Goal: Information Seeking & Learning: Learn about a topic

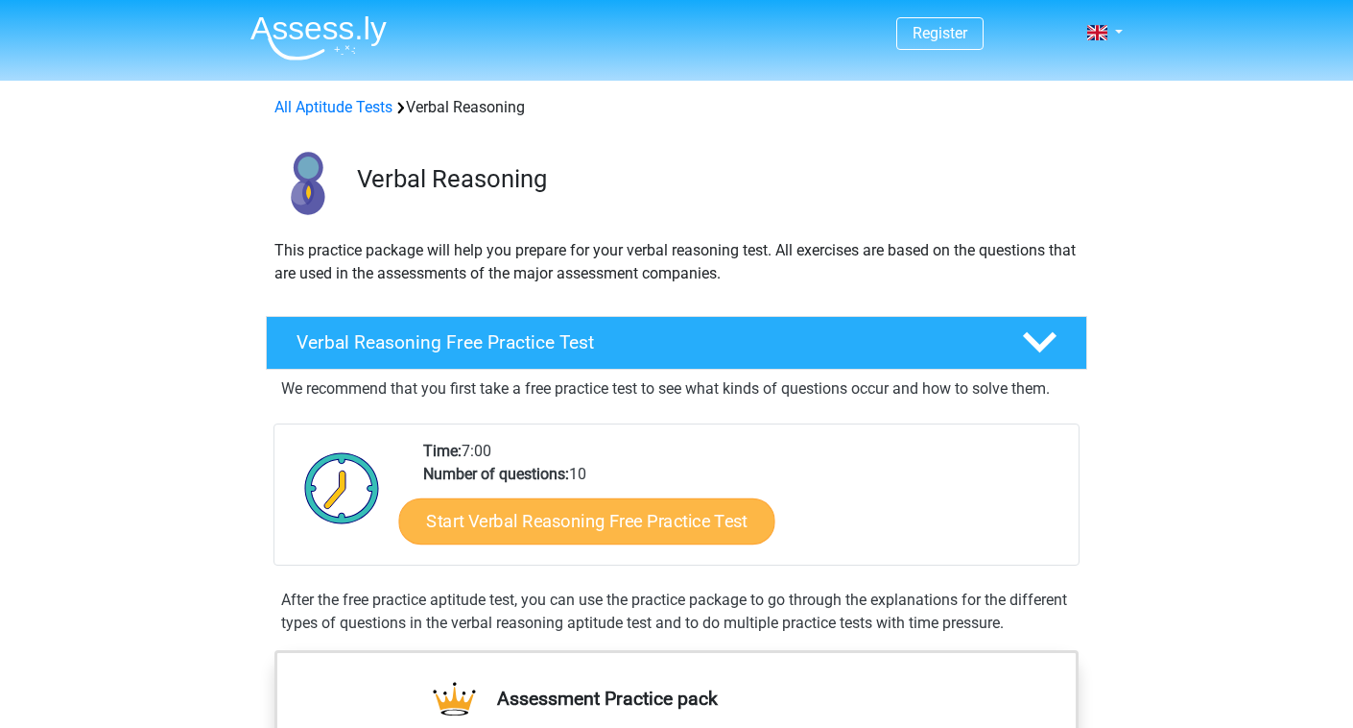
click at [636, 504] on link "Start Verbal Reasoning Free Practice Test" at bounding box center [587, 521] width 376 height 46
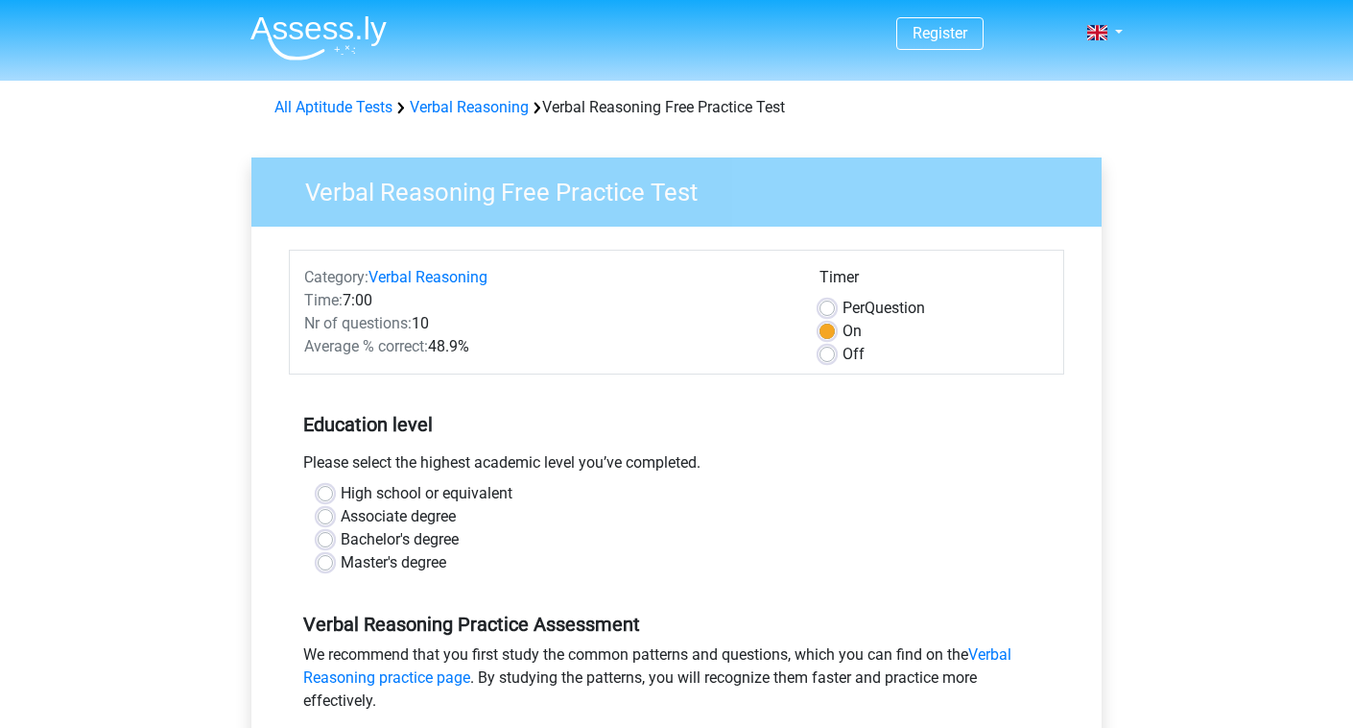
click at [369, 498] on label "High school or equivalent" at bounding box center [427, 493] width 172 height 23
click at [333, 498] on input "High school or equivalent" at bounding box center [325, 491] width 15 height 19
radio input "true"
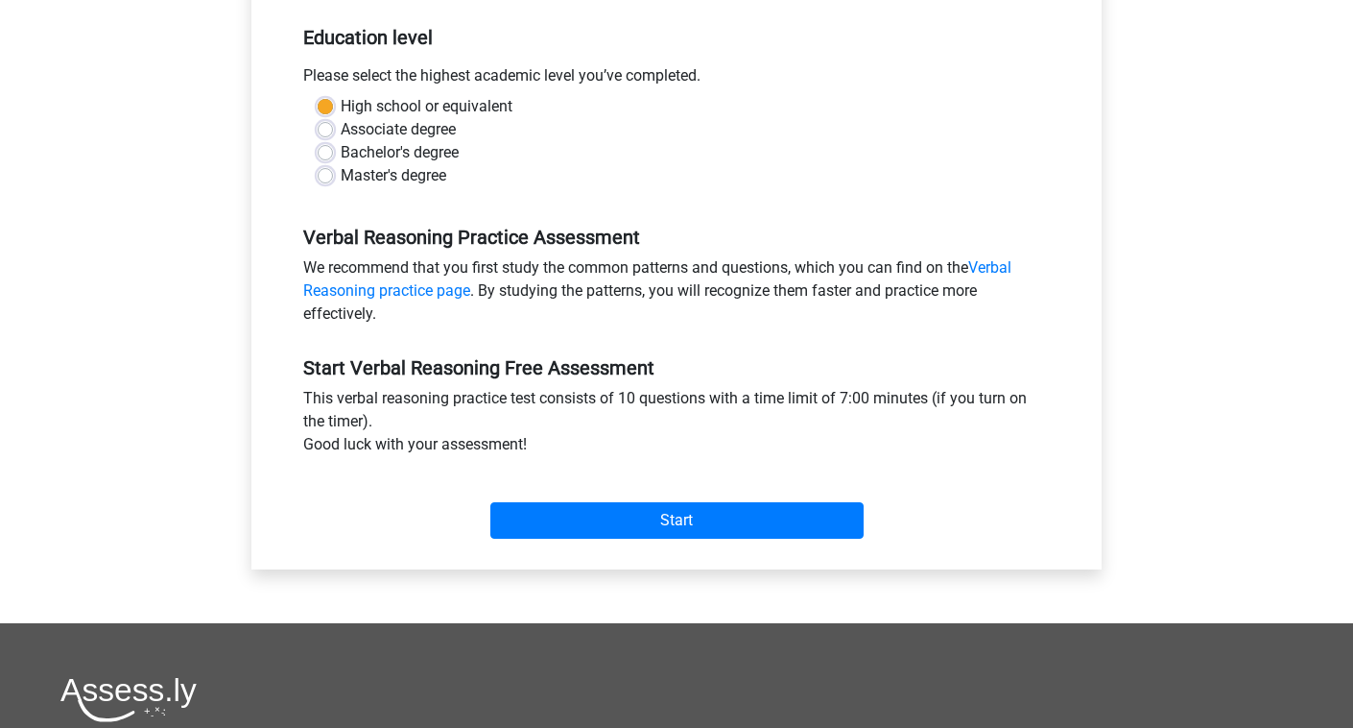
scroll to position [398, 0]
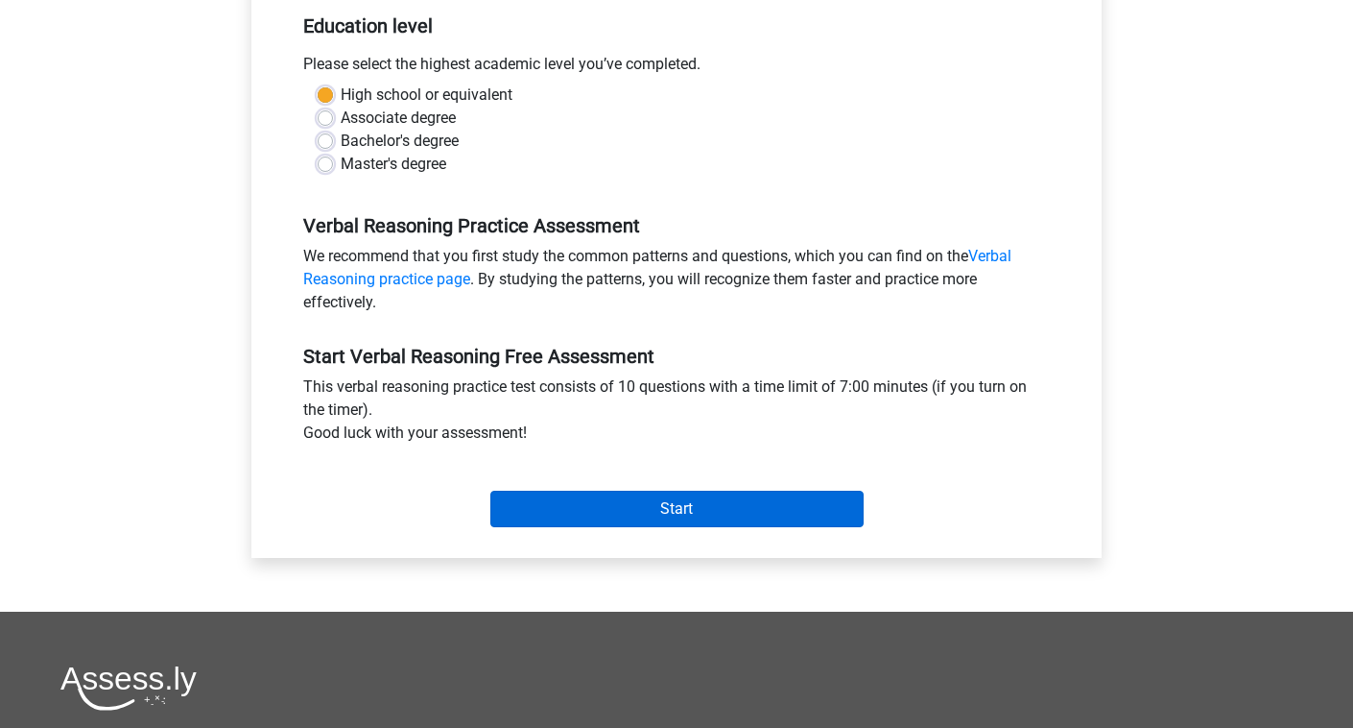
click at [631, 498] on input "Start" at bounding box center [677, 509] width 373 height 36
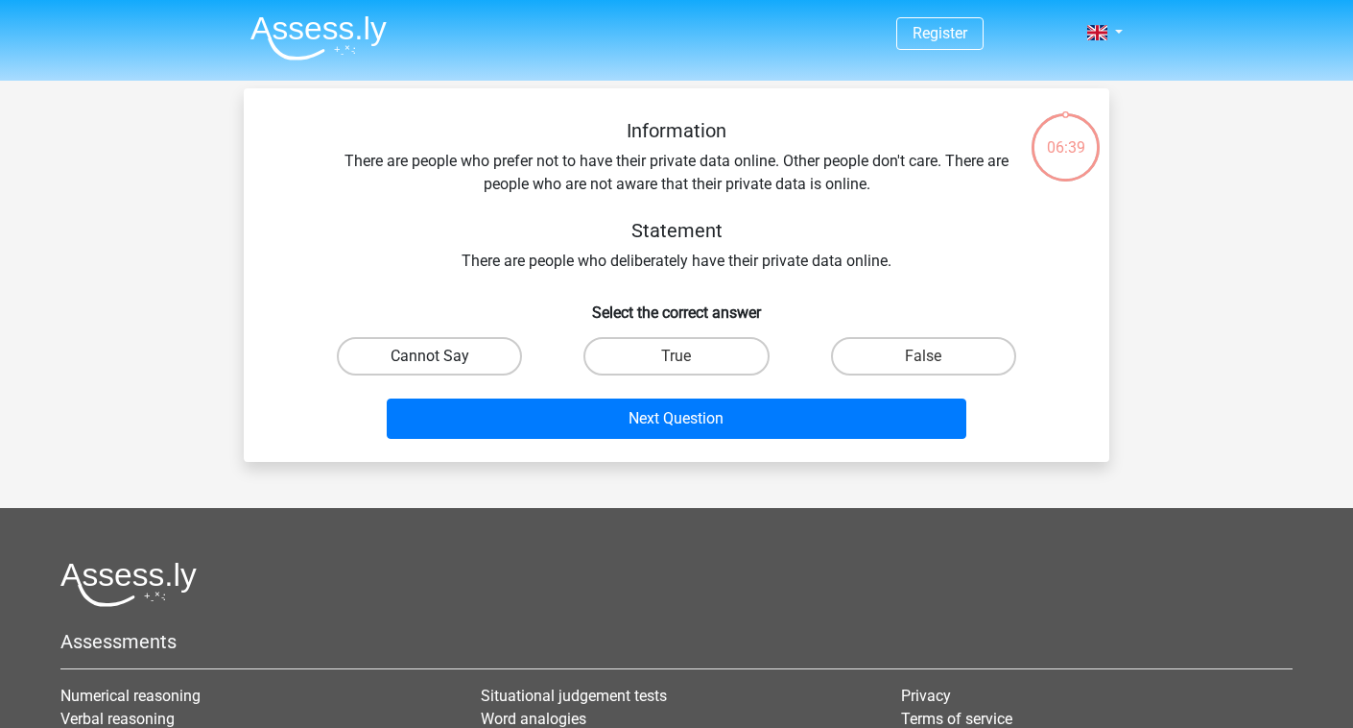
click at [487, 353] on label "Cannot Say" at bounding box center [429, 356] width 185 height 38
click at [443, 356] on input "Cannot Say" at bounding box center [436, 362] width 12 height 12
radio input "true"
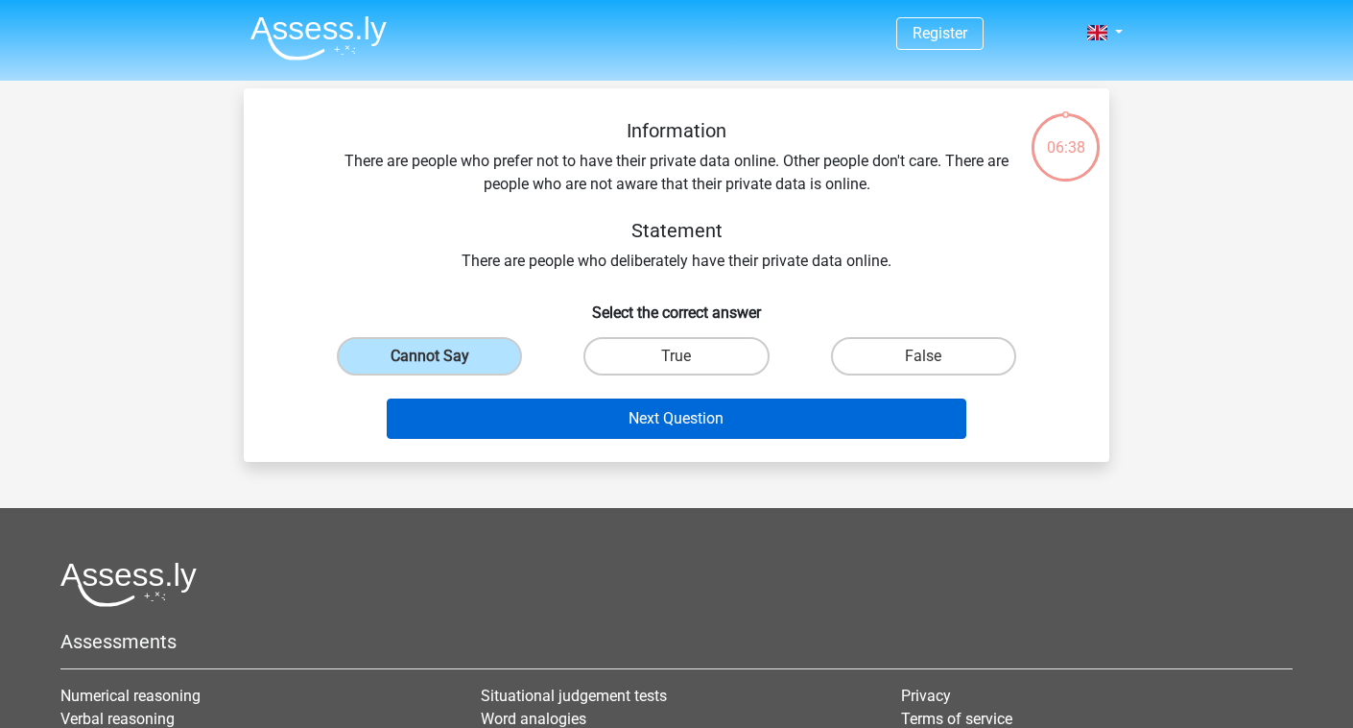
click at [630, 421] on button "Next Question" at bounding box center [677, 418] width 581 height 40
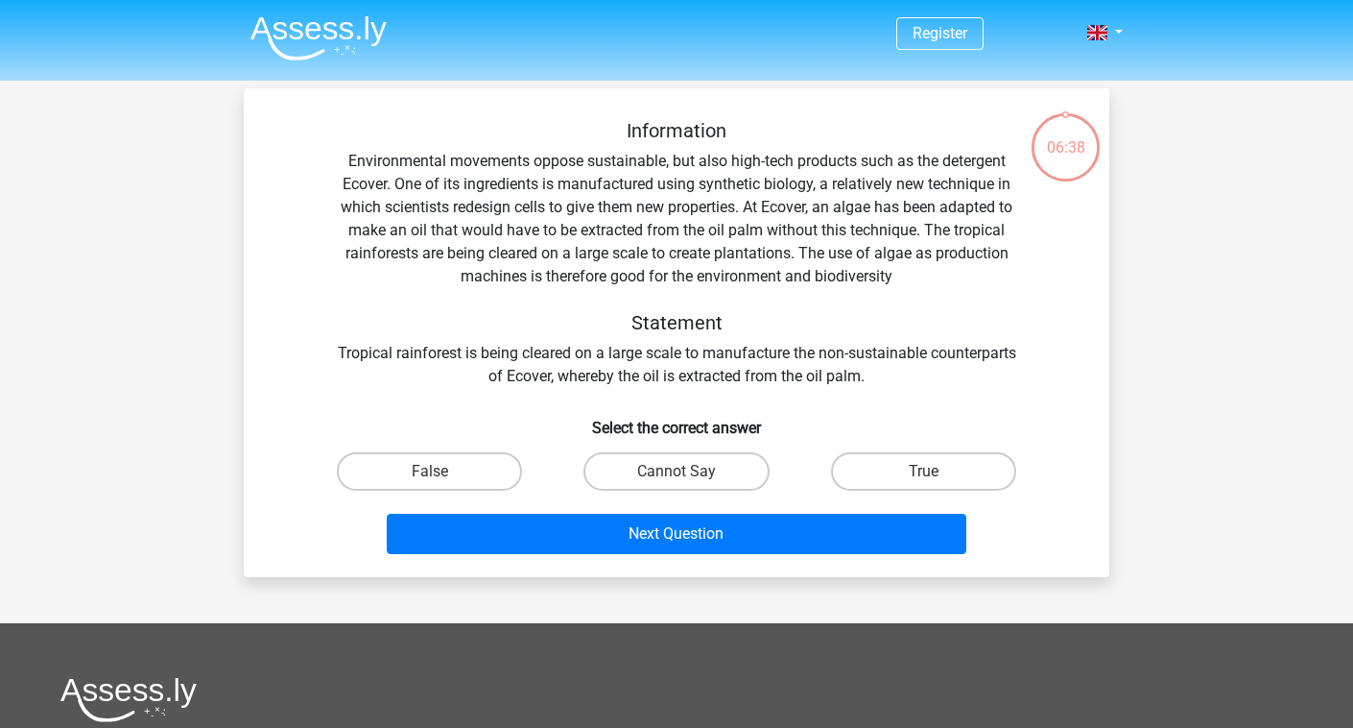
scroll to position [88, 0]
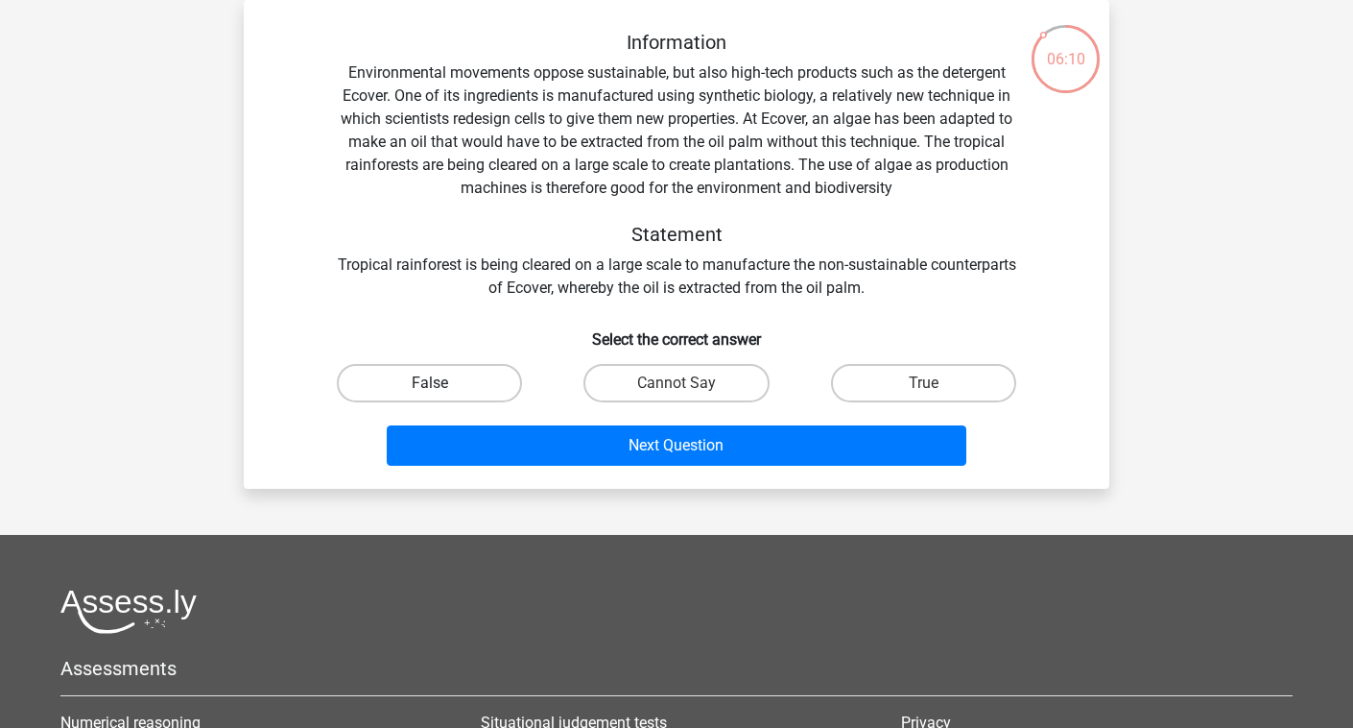
click at [489, 377] on label "False" at bounding box center [429, 383] width 185 height 38
click at [443, 383] on input "False" at bounding box center [436, 389] width 12 height 12
radio input "true"
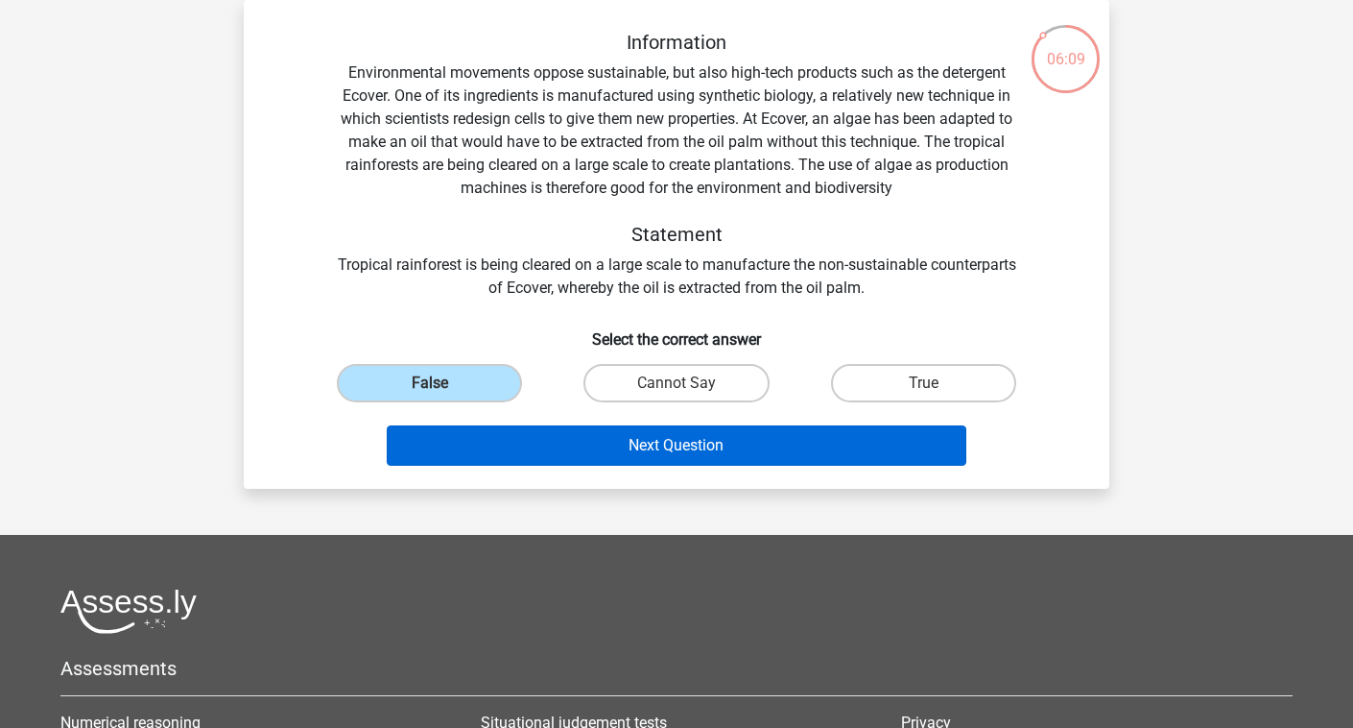
click at [669, 441] on button "Next Question" at bounding box center [677, 445] width 581 height 40
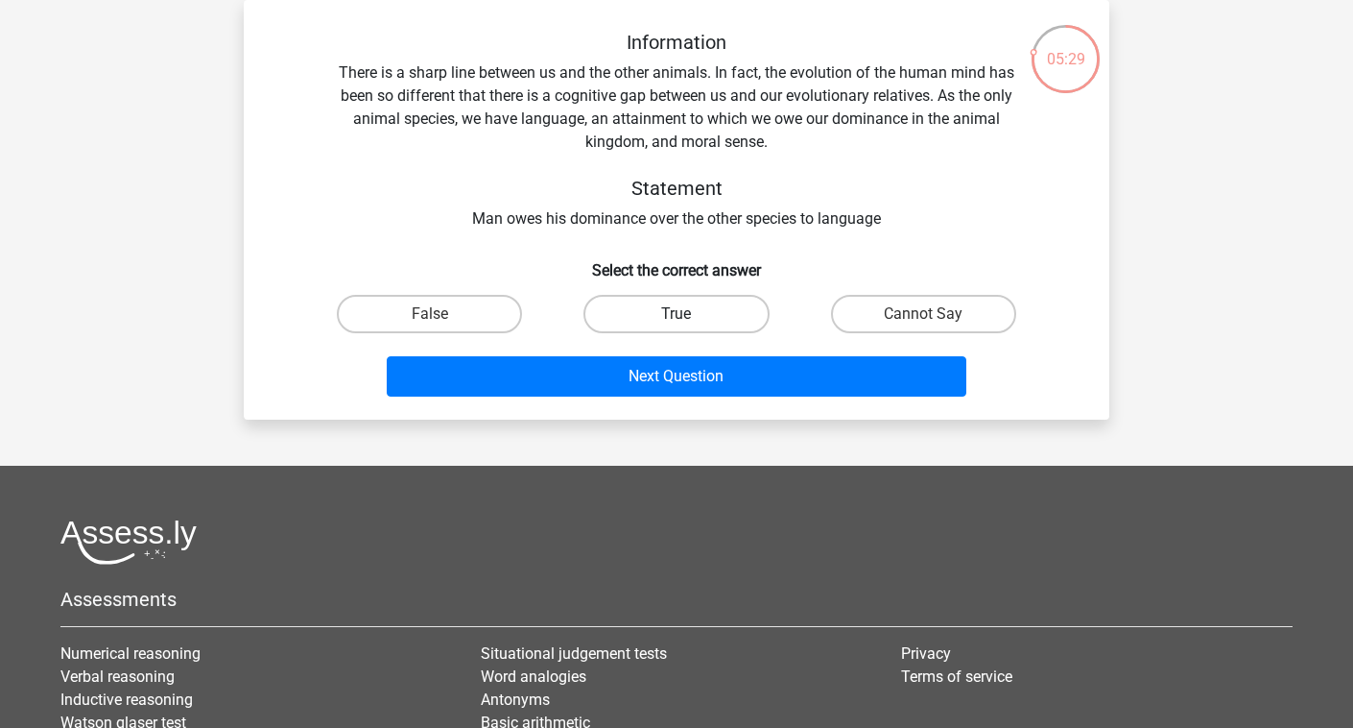
click at [668, 302] on label "True" at bounding box center [676, 314] width 185 height 38
click at [677, 314] on input "True" at bounding box center [683, 320] width 12 height 12
radio input "true"
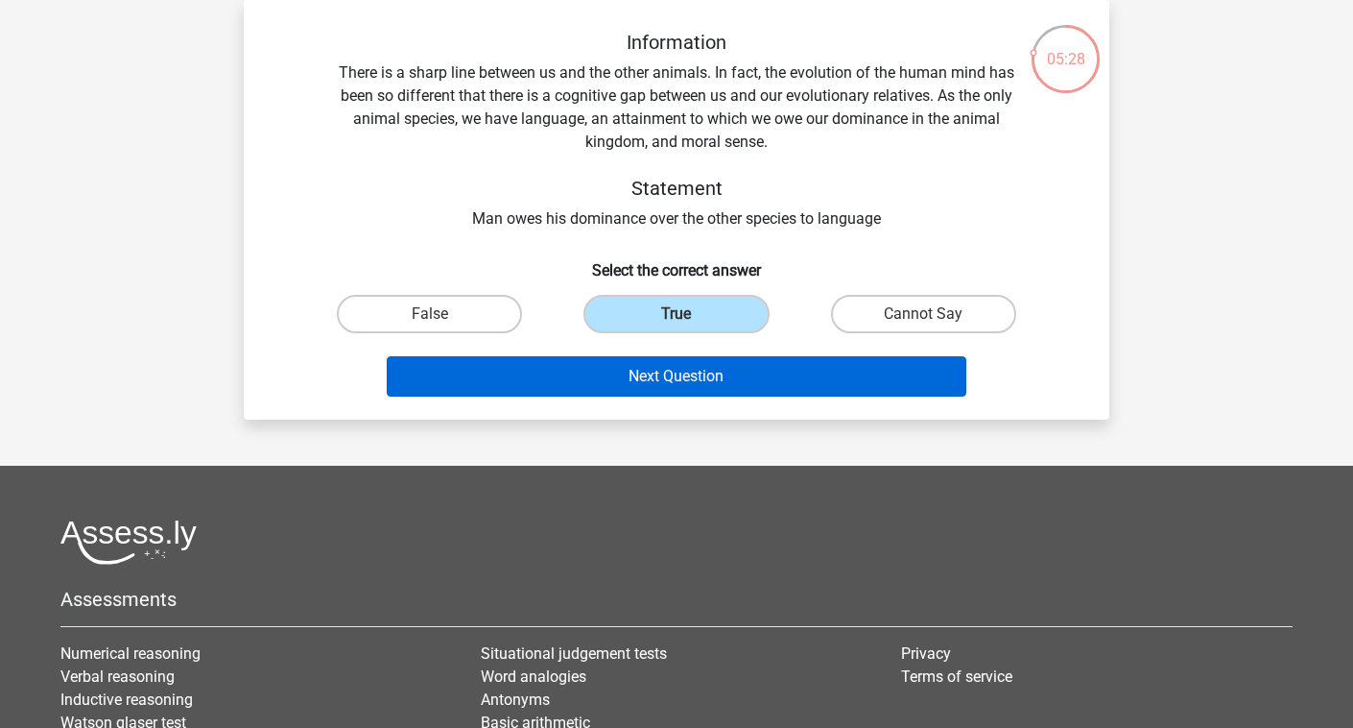
click at [704, 375] on button "Next Question" at bounding box center [677, 376] width 581 height 40
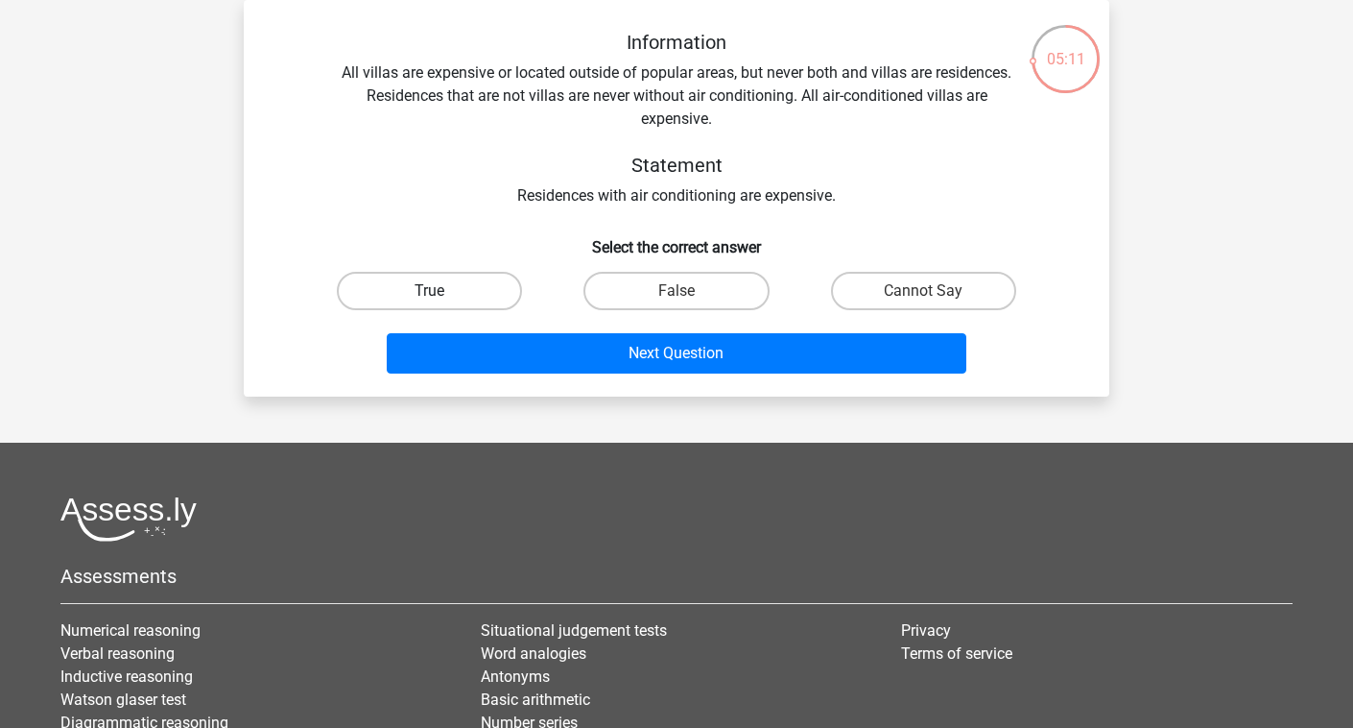
click at [490, 279] on label "True" at bounding box center [429, 291] width 185 height 38
click at [443, 291] on input "True" at bounding box center [436, 297] width 12 height 12
radio input "true"
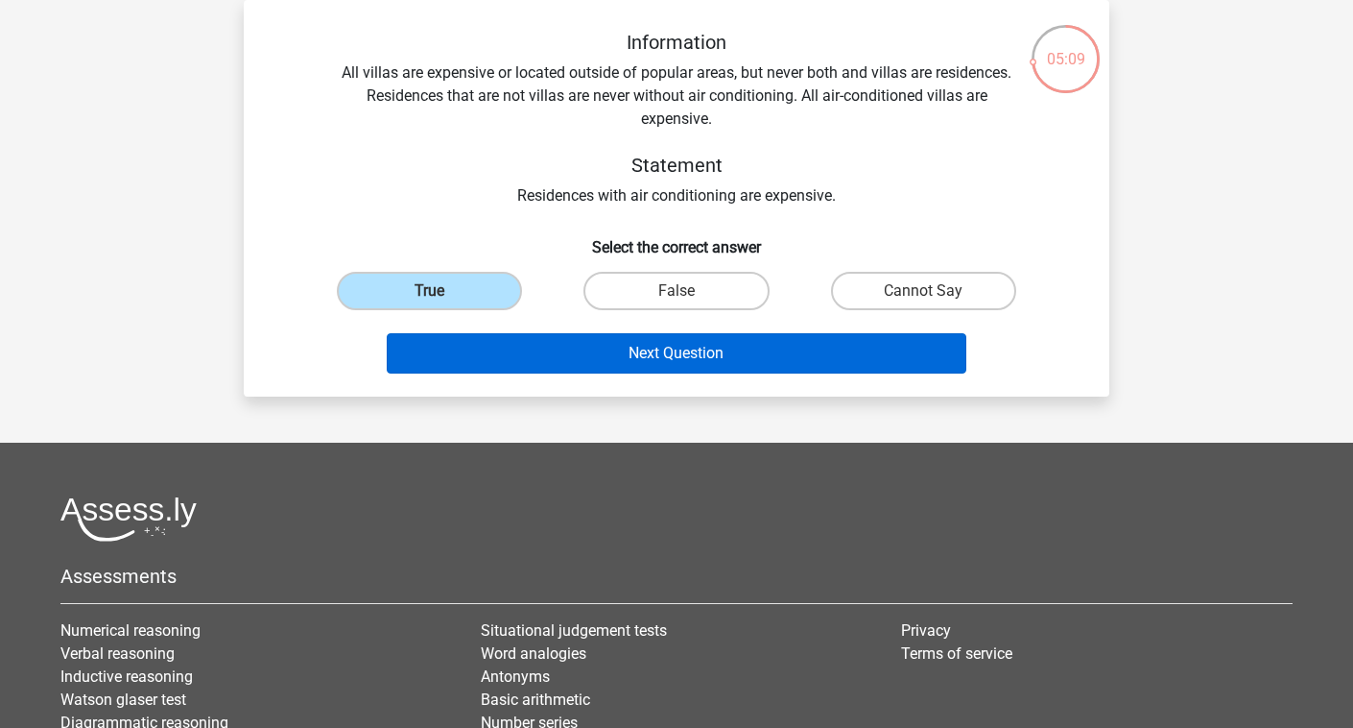
click at [686, 349] on button "Next Question" at bounding box center [677, 353] width 581 height 40
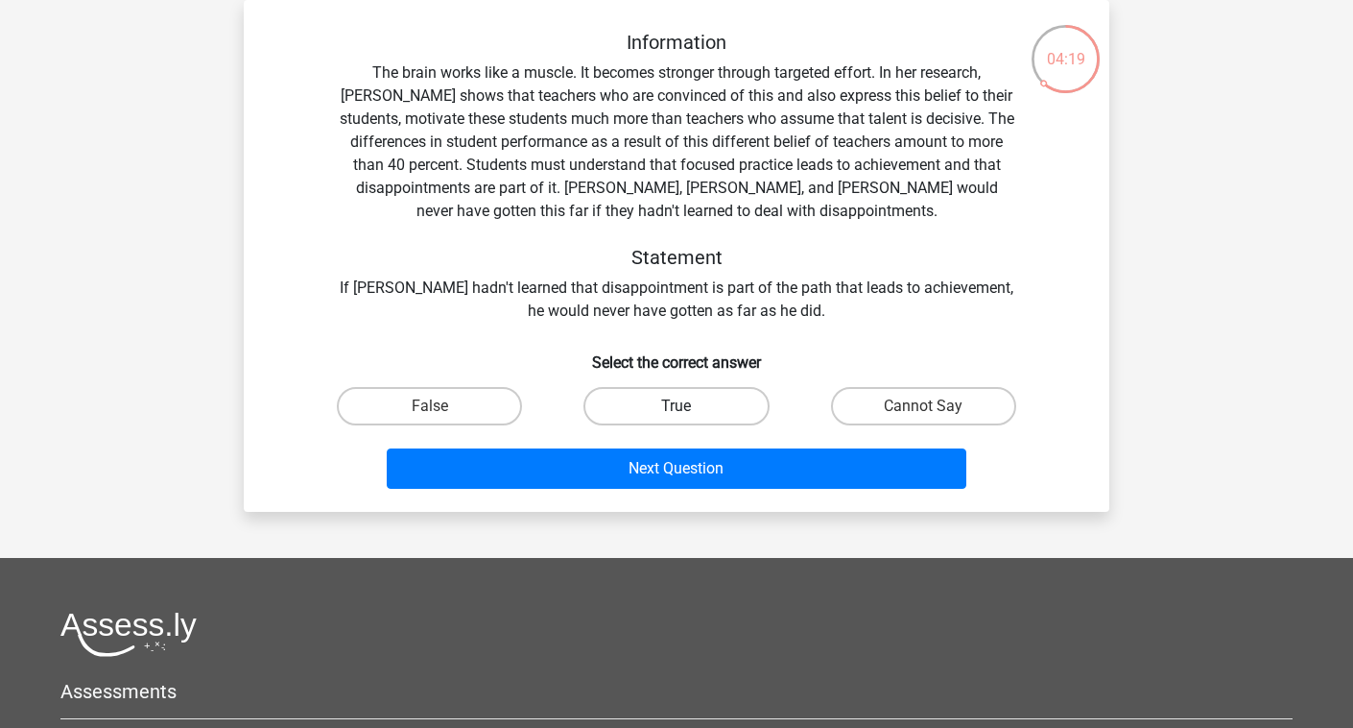
click at [698, 415] on label "True" at bounding box center [676, 406] width 185 height 38
click at [689, 415] on input "True" at bounding box center [683, 412] width 12 height 12
radio input "true"
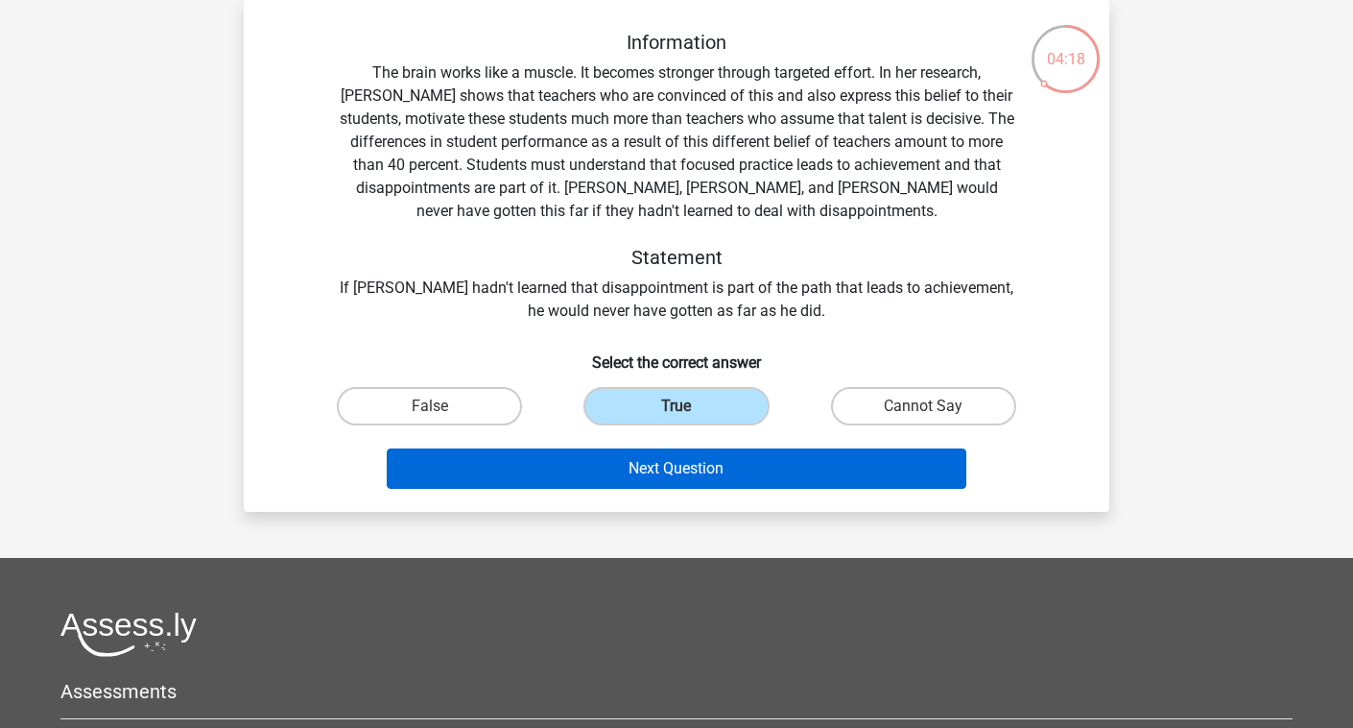
click at [719, 466] on button "Next Question" at bounding box center [677, 468] width 581 height 40
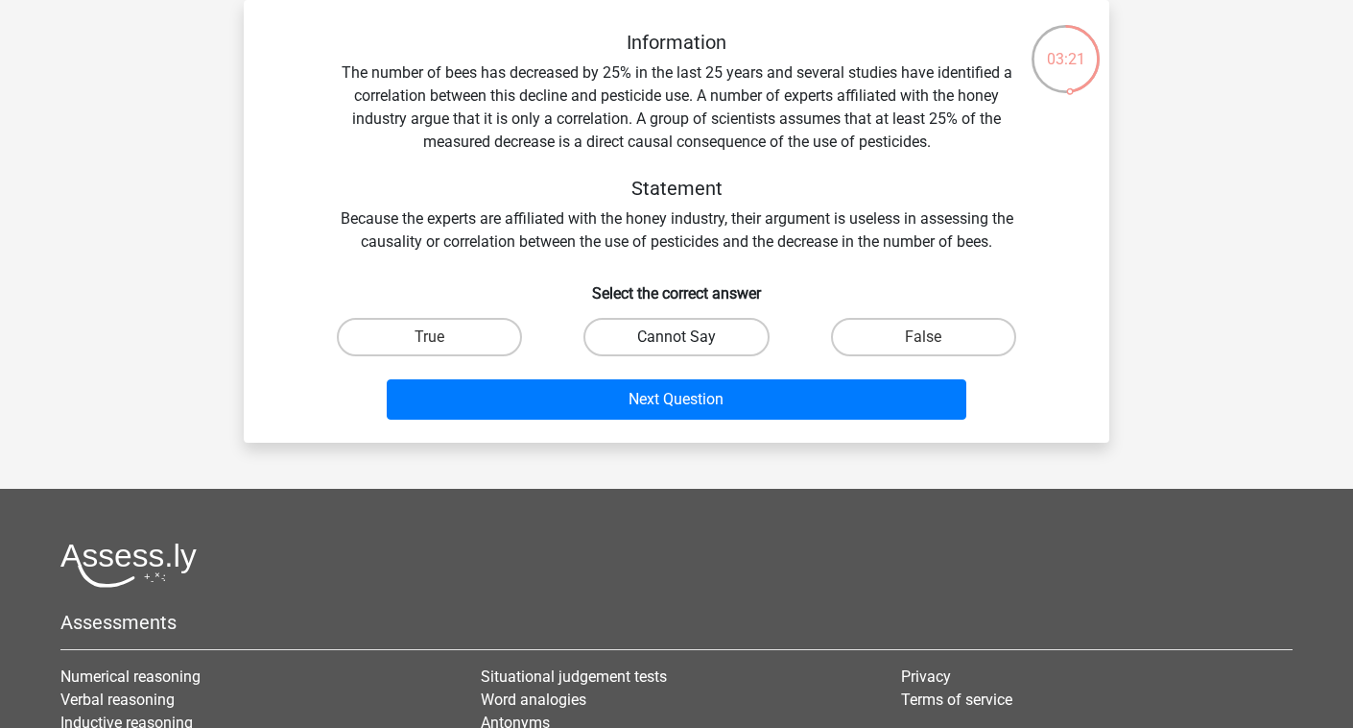
click at [679, 336] on label "Cannot Say" at bounding box center [676, 337] width 185 height 38
click at [679, 337] on input "Cannot Say" at bounding box center [683, 343] width 12 height 12
radio input "true"
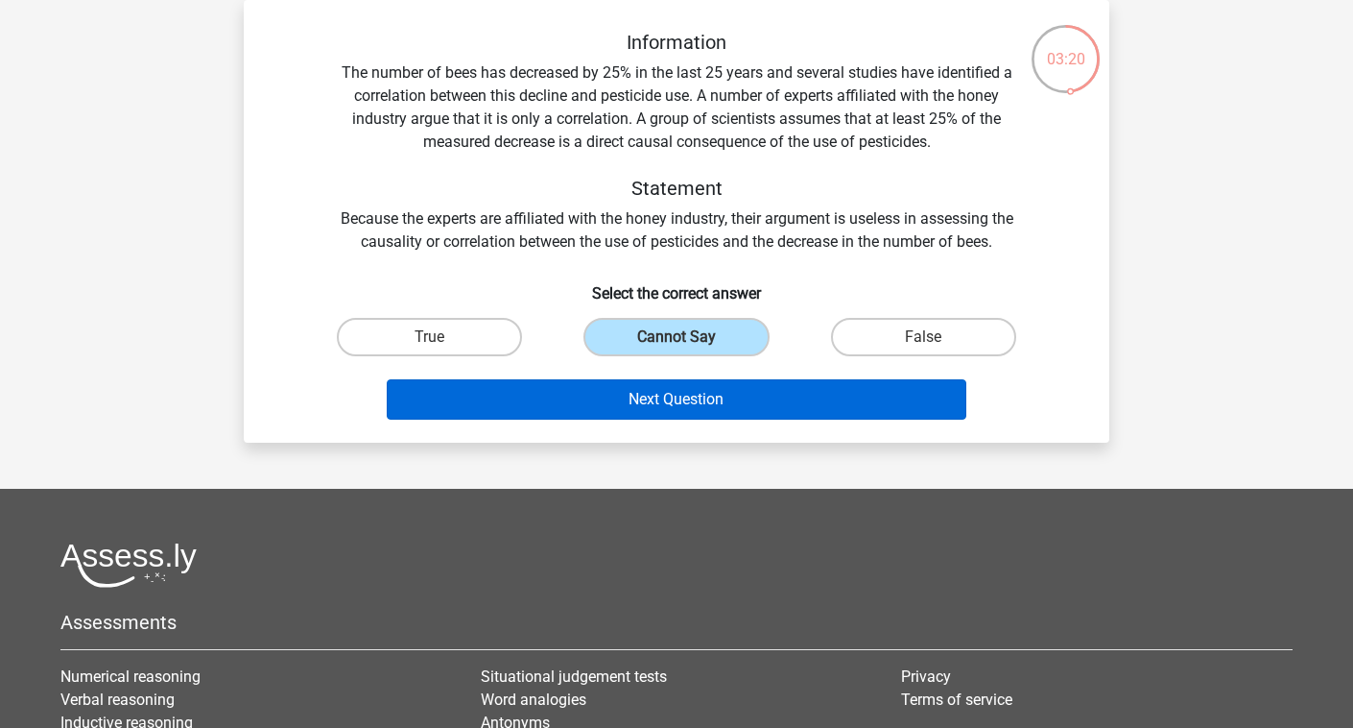
click at [698, 395] on button "Next Question" at bounding box center [677, 399] width 581 height 40
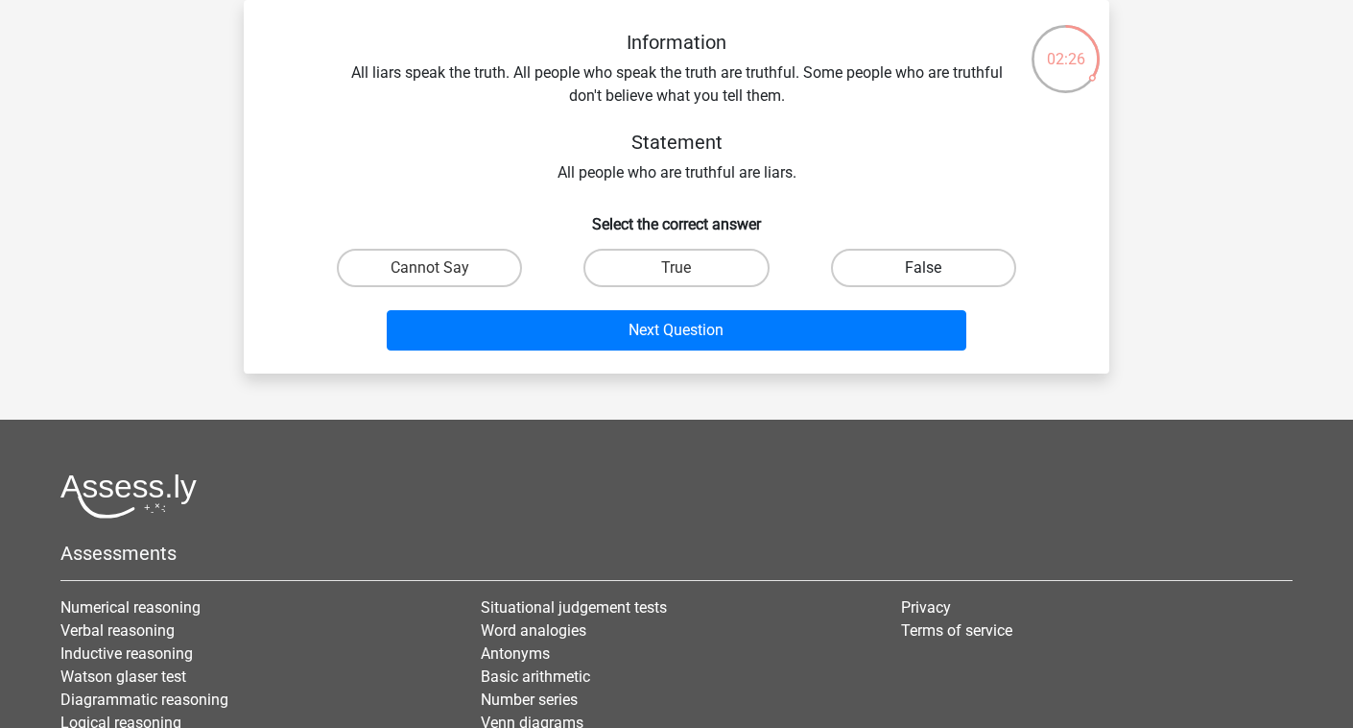
click at [878, 254] on label "False" at bounding box center [923, 268] width 185 height 38
click at [923, 268] on input "False" at bounding box center [929, 274] width 12 height 12
radio input "true"
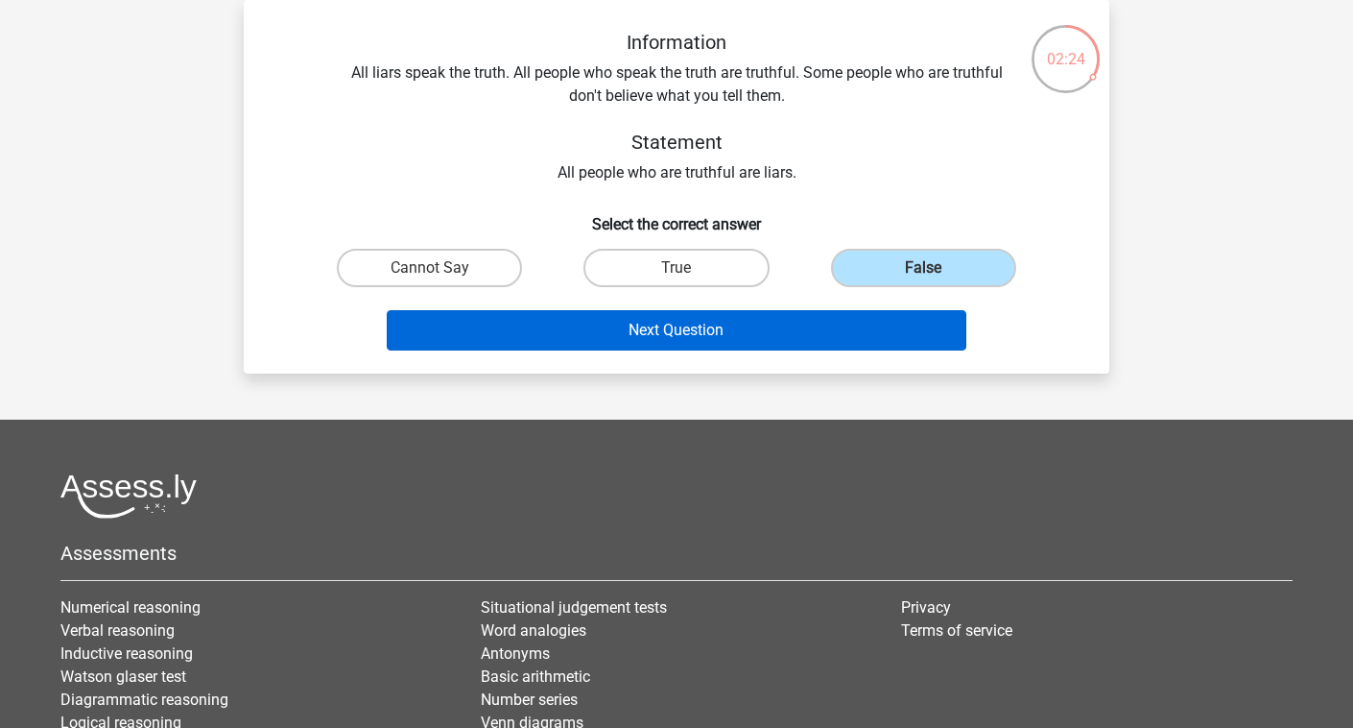
click at [872, 317] on button "Next Question" at bounding box center [677, 330] width 581 height 40
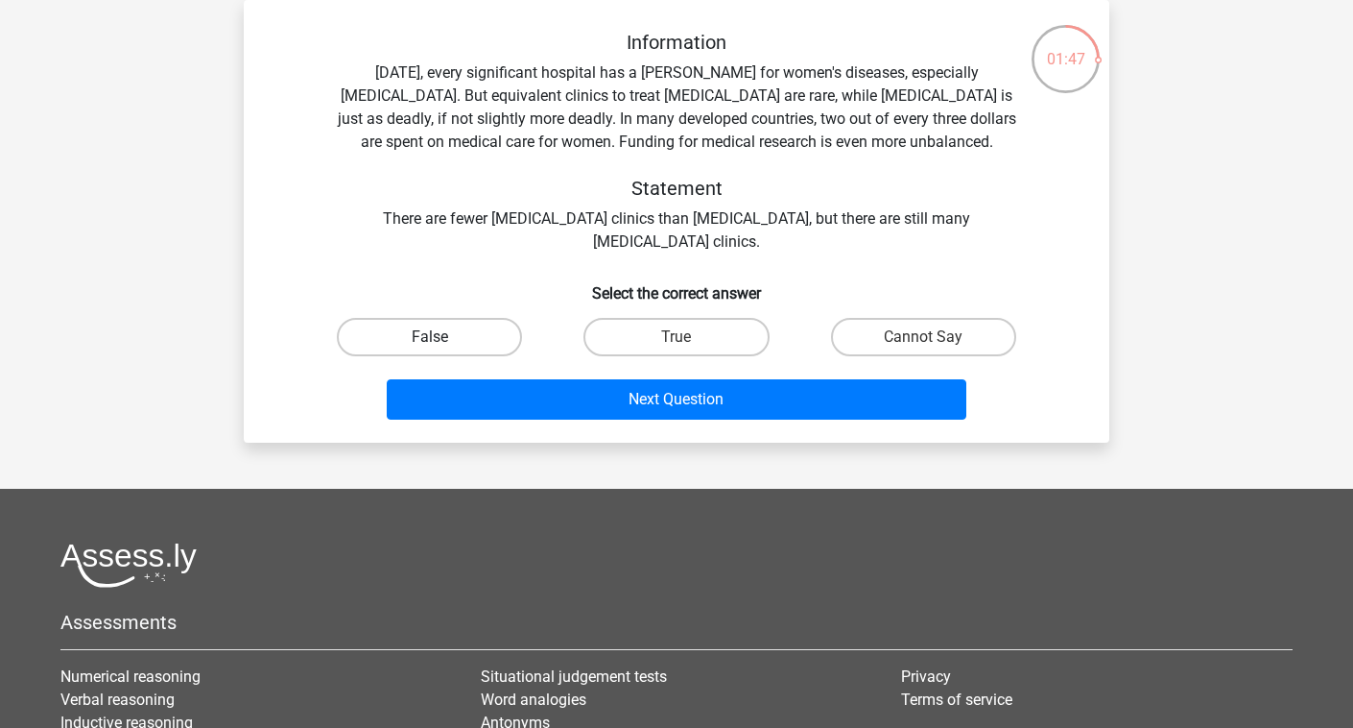
click at [484, 346] on label "False" at bounding box center [429, 337] width 185 height 38
click at [443, 346] on input "False" at bounding box center [436, 343] width 12 height 12
radio input "true"
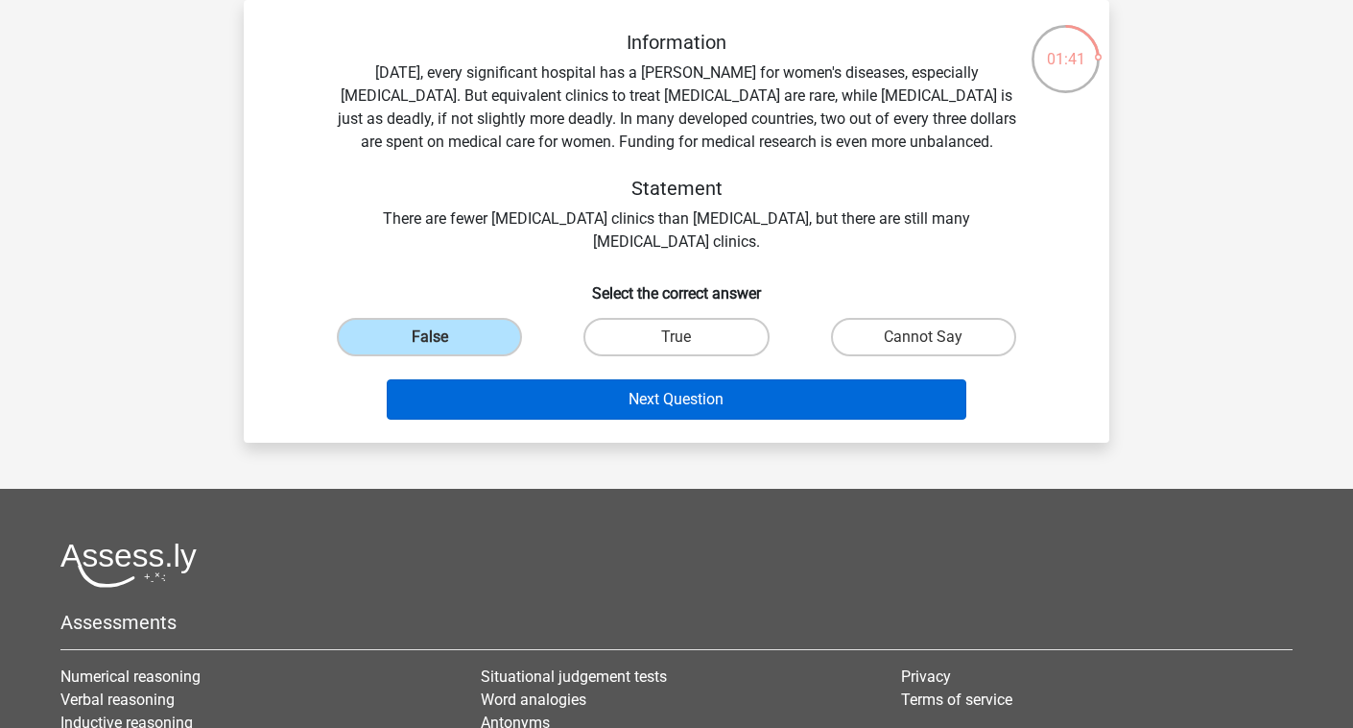
click at [663, 388] on button "Next Question" at bounding box center [677, 399] width 581 height 40
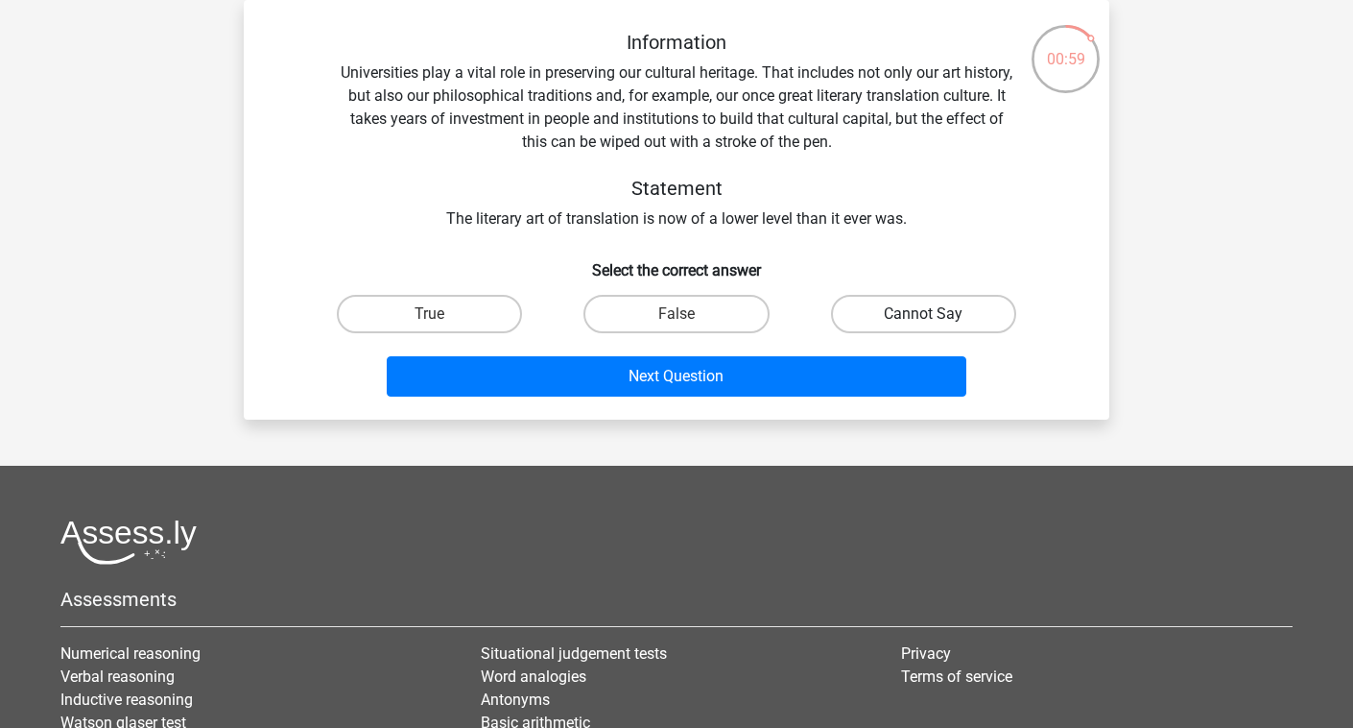
click at [874, 298] on label "Cannot Say" at bounding box center [923, 314] width 185 height 38
click at [923, 314] on input "Cannot Say" at bounding box center [929, 320] width 12 height 12
radio input "true"
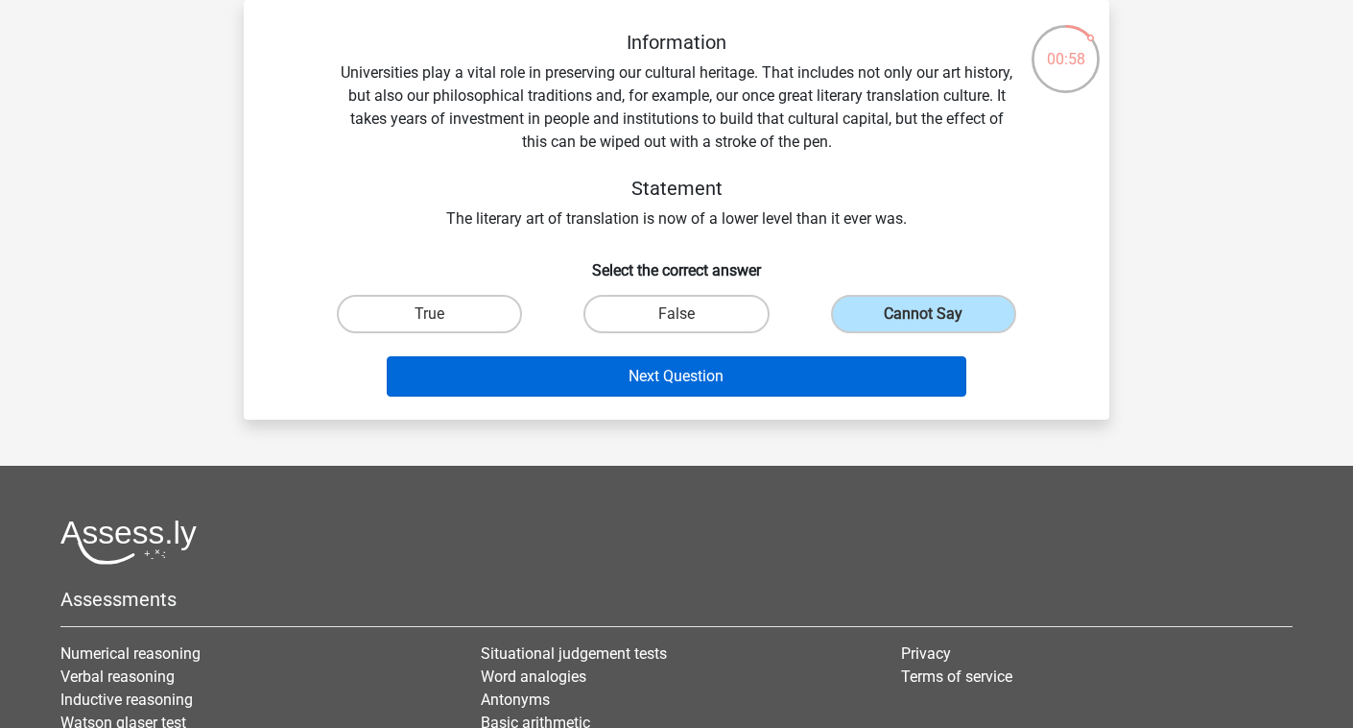
click at [841, 368] on button "Next Question" at bounding box center [677, 376] width 581 height 40
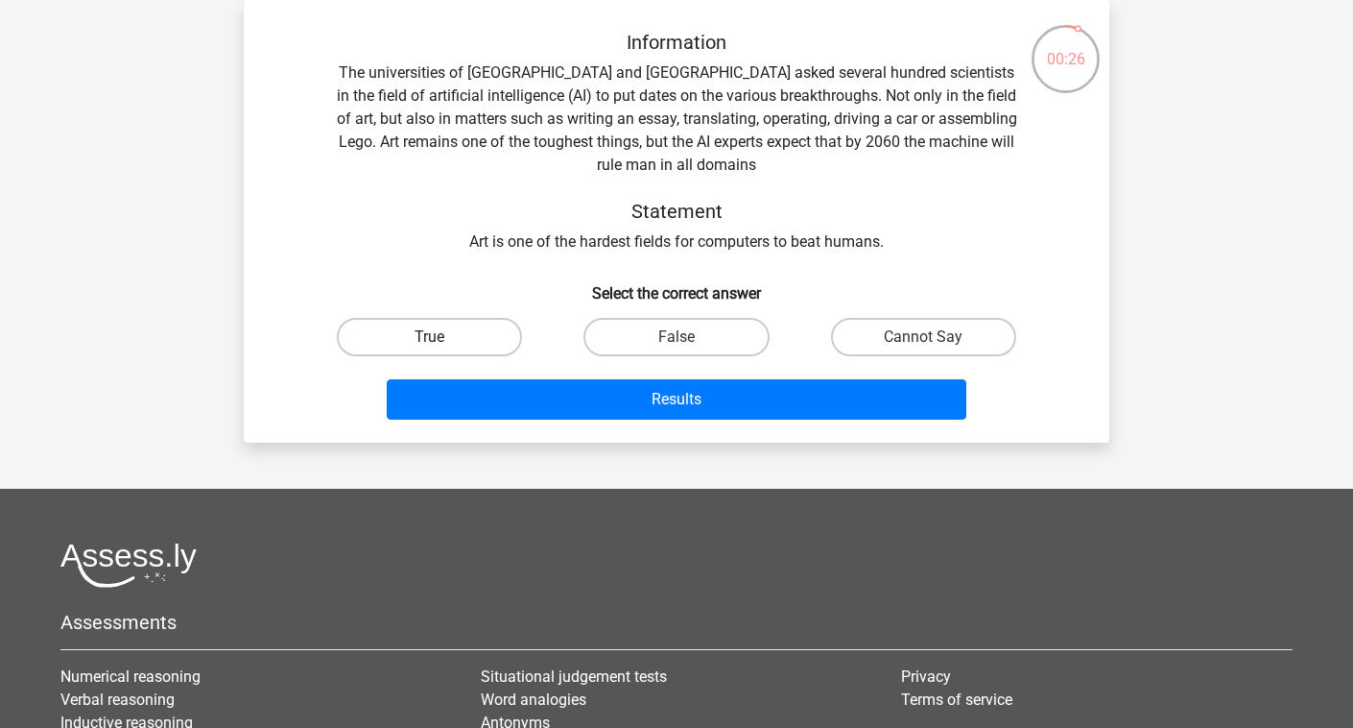
click at [484, 340] on label "True" at bounding box center [429, 337] width 185 height 38
click at [443, 340] on input "True" at bounding box center [436, 343] width 12 height 12
radio input "true"
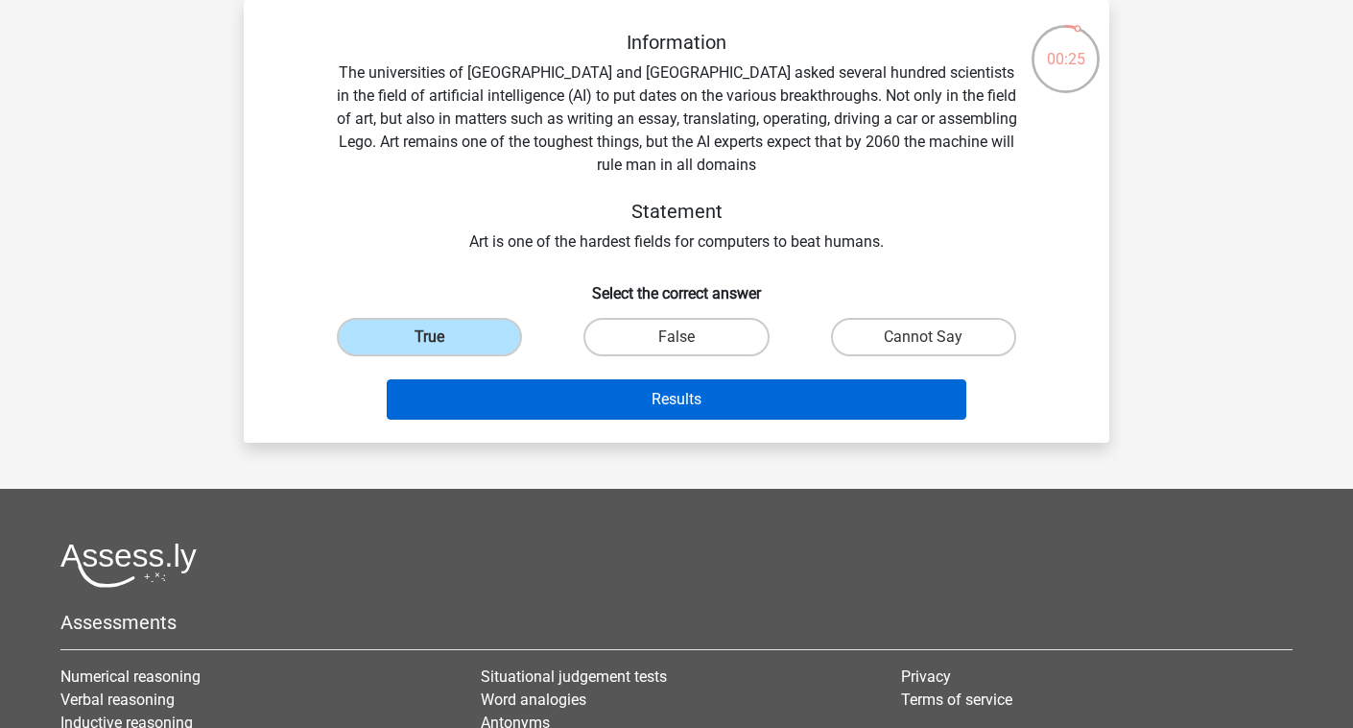
click at [639, 396] on button "Results" at bounding box center [677, 399] width 581 height 40
